Goal: Task Accomplishment & Management: Use online tool/utility

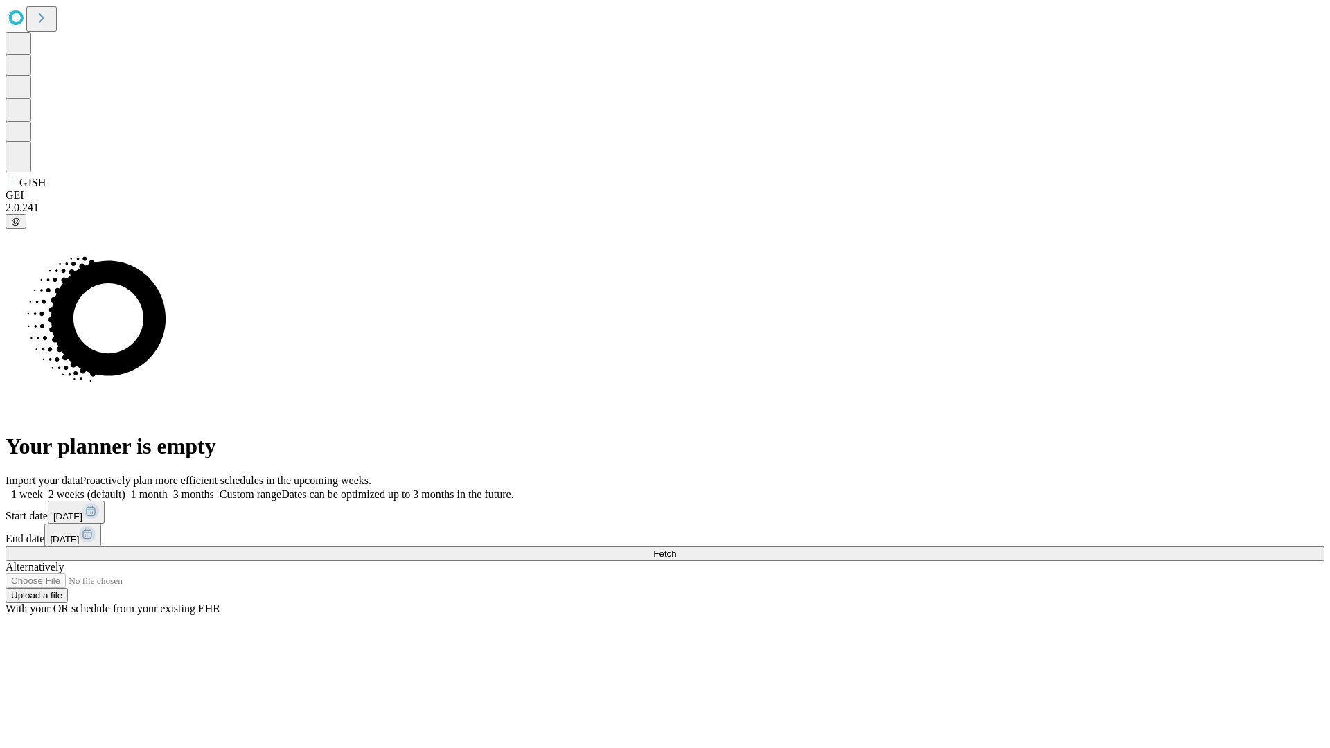
click at [676, 549] on span "Fetch" at bounding box center [664, 554] width 23 height 10
